Goal: Transaction & Acquisition: Book appointment/travel/reservation

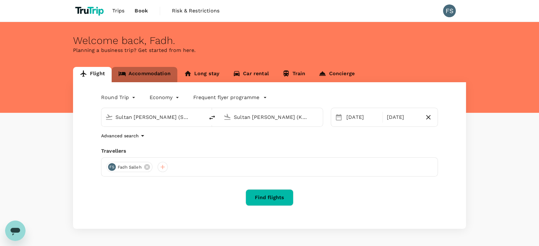
click at [143, 73] on link "Accommodation" at bounding box center [145, 74] width 66 height 15
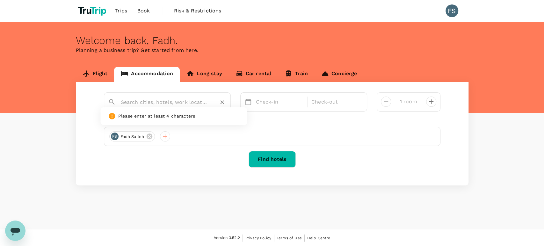
click at [151, 103] on input "text" at bounding box center [165, 102] width 88 height 10
type input "[GEOGRAPHIC_DATA]"
click at [267, 101] on p "Check-in" at bounding box center [280, 102] width 48 height 8
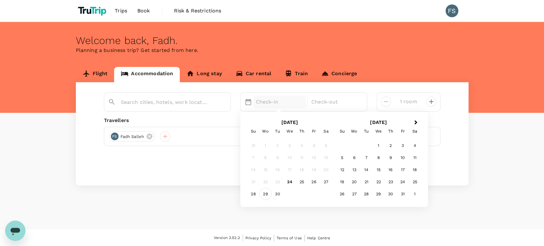
click at [264, 193] on div "29" at bounding box center [266, 194] width 12 height 12
click at [274, 194] on div "30" at bounding box center [278, 194] width 12 height 12
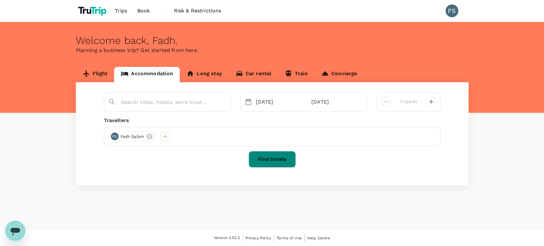
click at [282, 159] on button "Find hotels" at bounding box center [272, 159] width 47 height 17
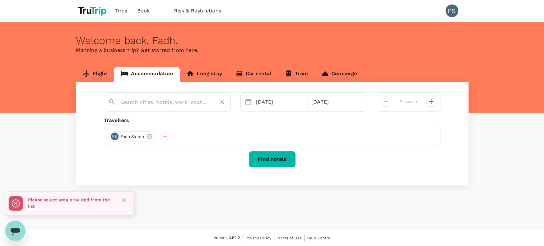
click at [161, 98] on input "text" at bounding box center [165, 102] width 88 height 10
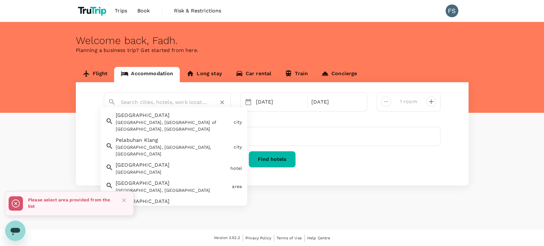
type input "[GEOGRAPHIC_DATA]"
click at [145, 121] on div "[GEOGRAPHIC_DATA], [GEOGRAPHIC_DATA] of [GEOGRAPHIC_DATA], [GEOGRAPHIC_DATA]" at bounding box center [173, 126] width 115 height 13
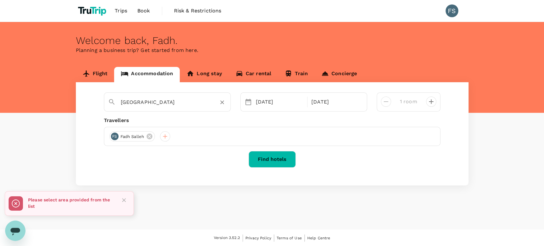
click at [282, 159] on button "Find hotels" at bounding box center [272, 159] width 47 height 17
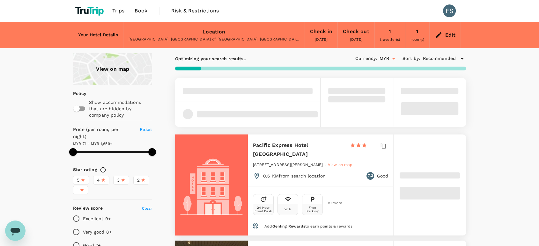
type input "499.12"
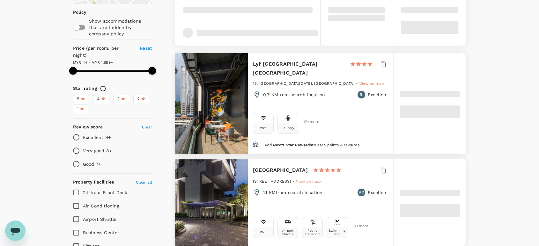
type input "13.12"
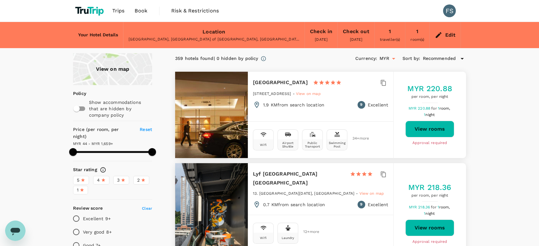
click at [456, 58] on div "Recommended" at bounding box center [444, 59] width 43 height 8
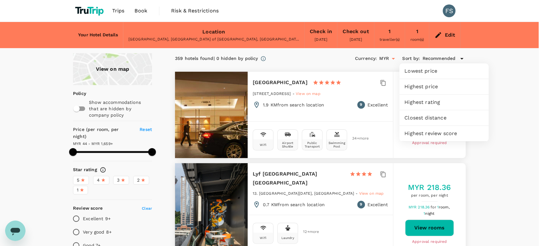
click at [445, 73] on span "Lowest price" at bounding box center [444, 71] width 79 height 8
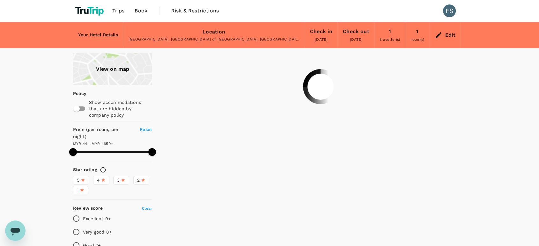
type input "499.12"
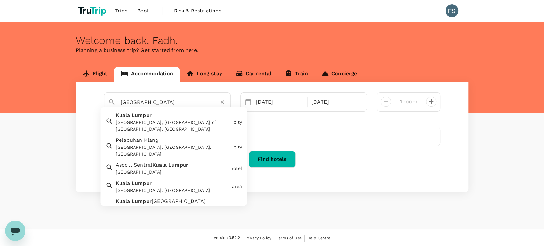
click at [163, 99] on input "[GEOGRAPHIC_DATA]" at bounding box center [165, 102] width 88 height 10
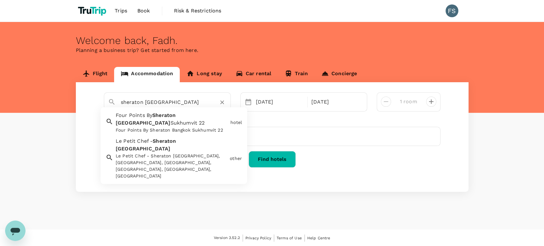
click at [178, 121] on div "Four Points By Sheraton Bangkok Sukhumvit 22 Four Points By Sheraton [GEOGRAPHI…" at bounding box center [170, 121] width 115 height 25
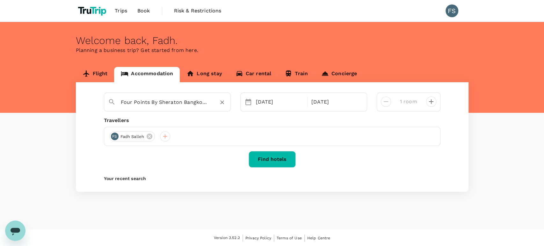
type input "Four Points By Sheraton Bangkok Sukhumvit 22"
click at [276, 158] on button "Find hotels" at bounding box center [272, 159] width 47 height 17
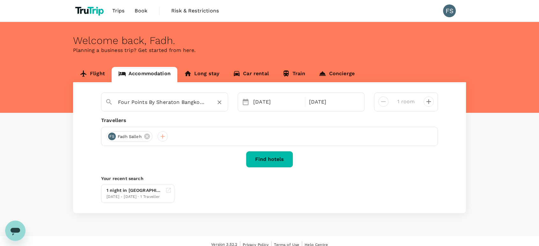
click at [171, 101] on input "Four Points By Sheraton Bangkok Sukhumvit 22" at bounding box center [162, 102] width 88 height 10
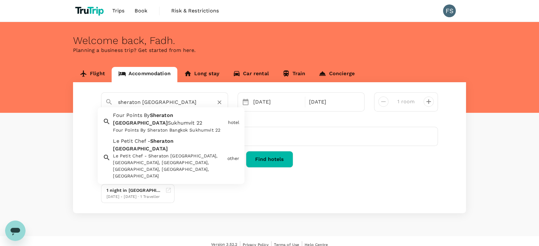
type input "Four Points By Sheraton Bangkok Sukhumvit 22"
click at [191, 90] on div "Four Points By Sheraton [GEOGRAPHIC_DATA] [GEOGRAPHIC_DATA] 22 Four Points By S…" at bounding box center [269, 147] width 393 height 131
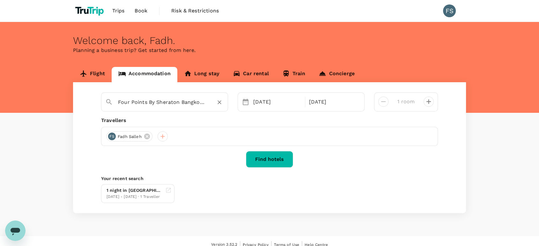
click at [145, 101] on input "Four Points By Sheraton Bangkok Sukhumvit 22" at bounding box center [162, 102] width 88 height 10
click at [281, 123] on div "Travellers" at bounding box center [269, 121] width 337 height 8
click at [330, 76] on link "Concierge" at bounding box center [336, 74] width 49 height 15
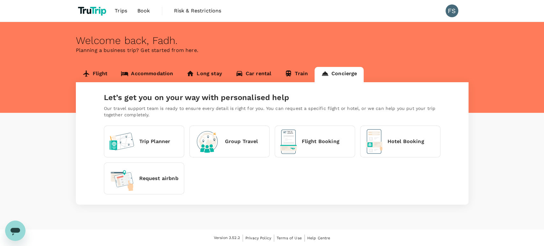
click at [157, 185] on div "Request airbnb" at bounding box center [143, 178] width 69 height 25
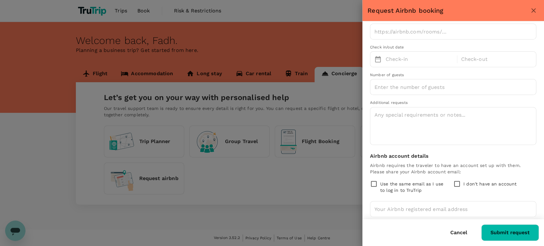
scroll to position [45, 0]
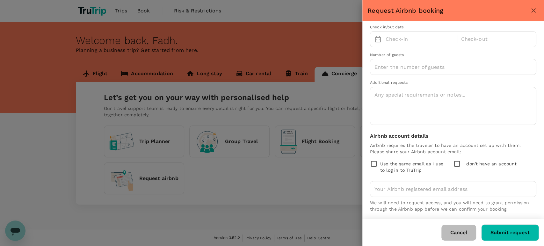
click at [457, 230] on button "Cancel" at bounding box center [459, 233] width 35 height 16
